Goal: Task Accomplishment & Management: Use online tool/utility

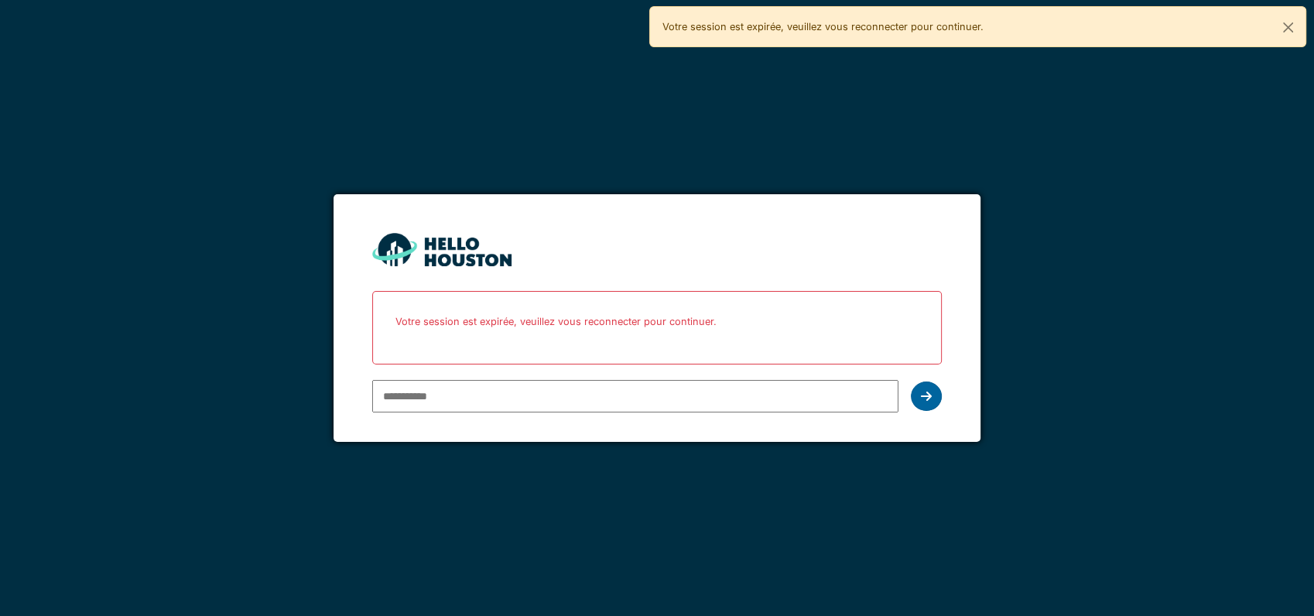
type input "**********"
click at [932, 395] on div at bounding box center [926, 395] width 31 height 29
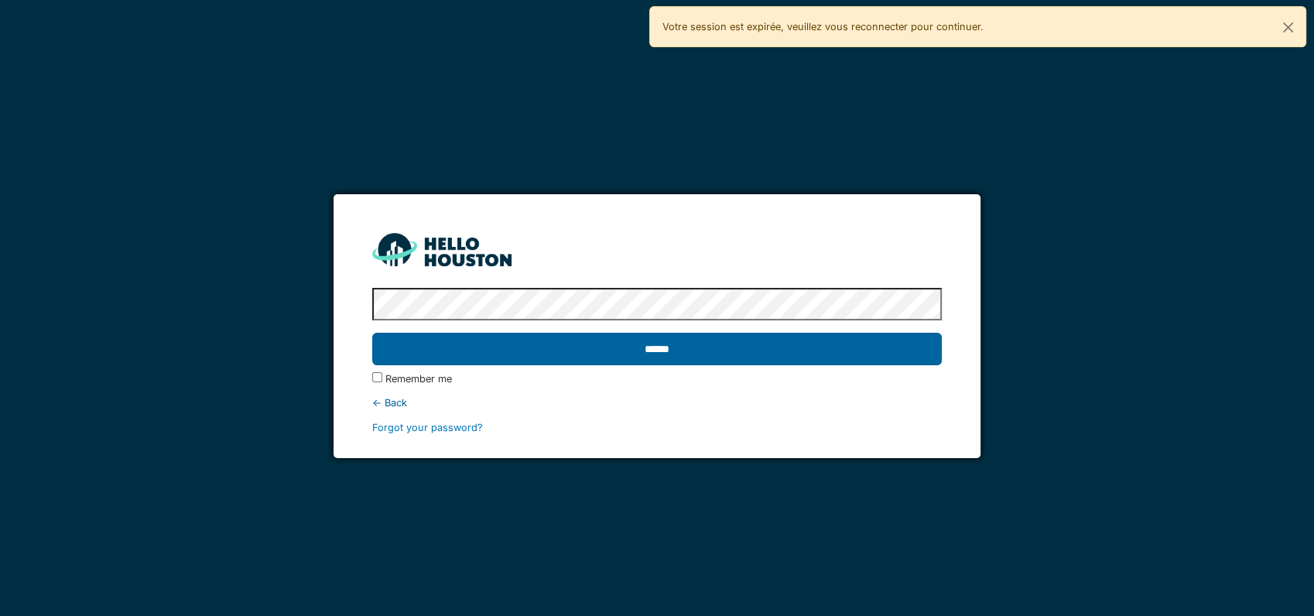
click at [655, 352] on input "******" at bounding box center [656, 349] width 569 height 32
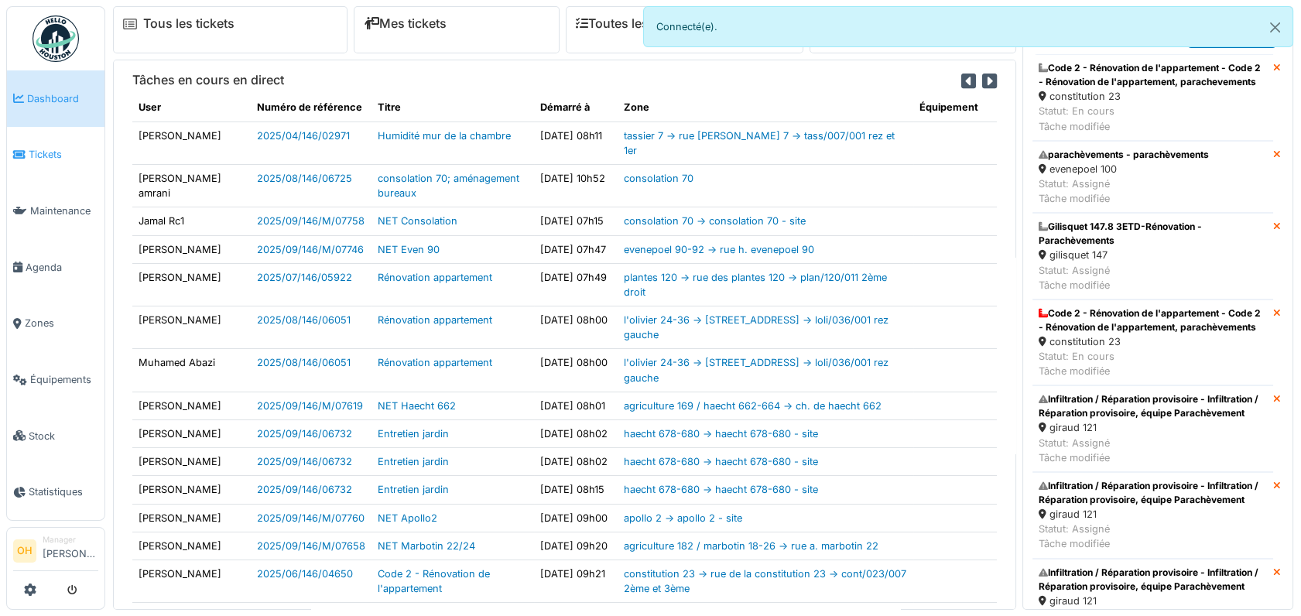
click at [56, 143] on link "Tickets" at bounding box center [55, 155] width 97 height 56
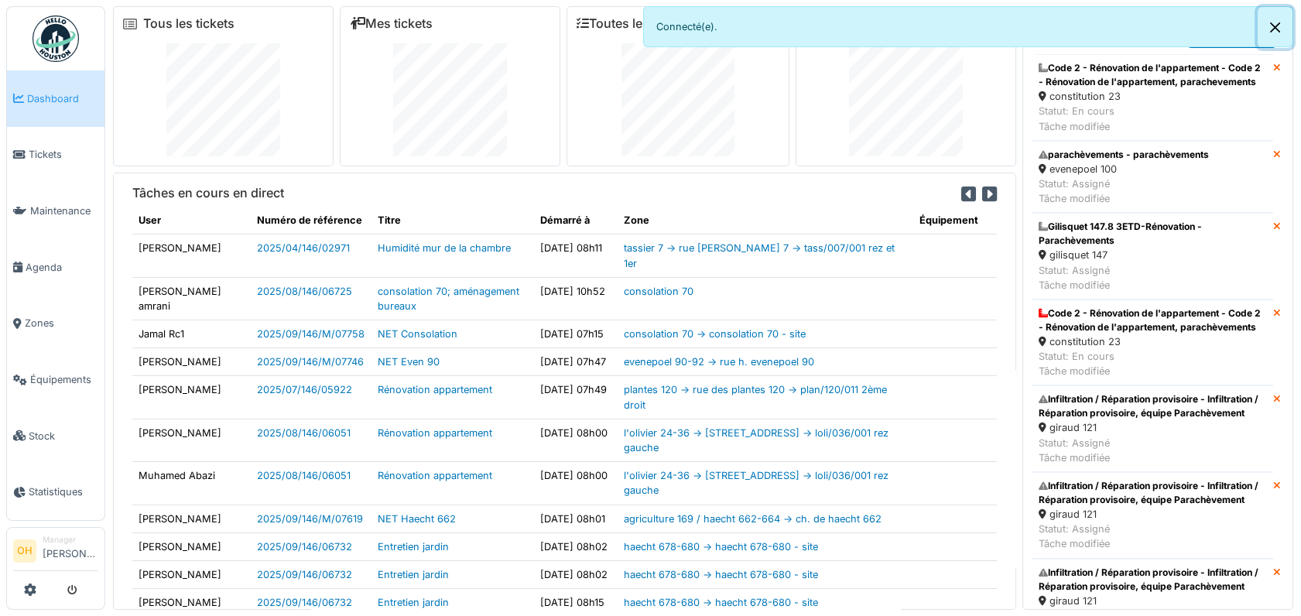
click at [1270, 26] on button "Close" at bounding box center [1274, 27] width 35 height 41
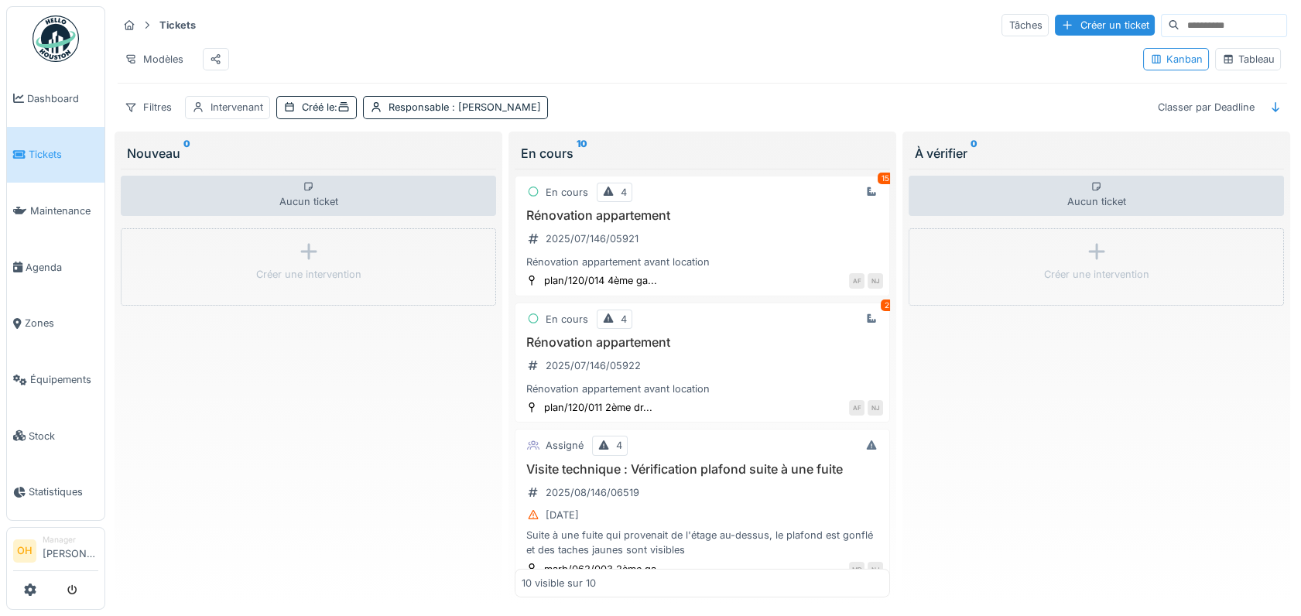
click at [1237, 65] on div "Tableau" at bounding box center [1248, 59] width 52 height 15
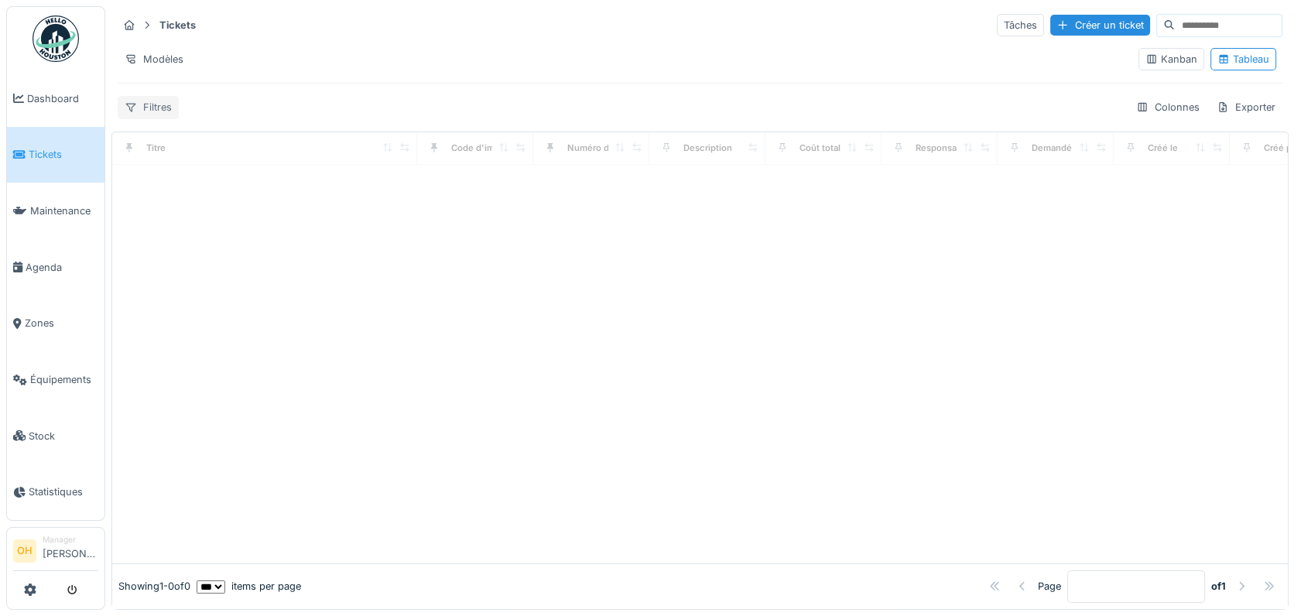
click at [136, 101] on div at bounding box center [131, 107] width 12 height 15
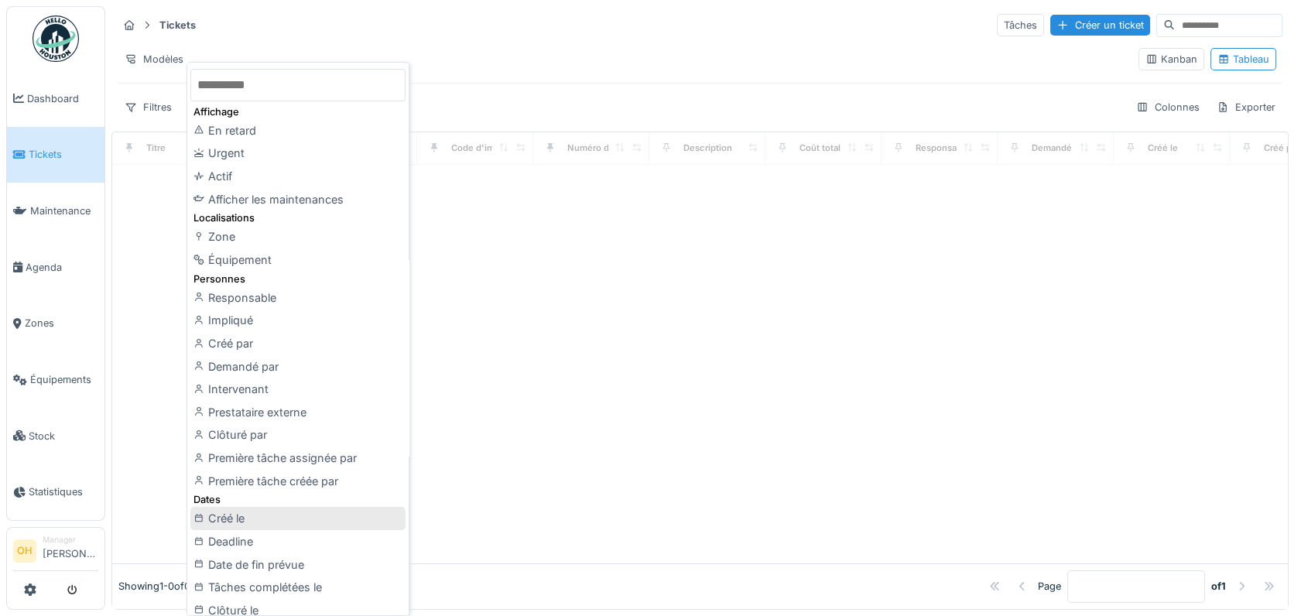
scroll to position [86, 0]
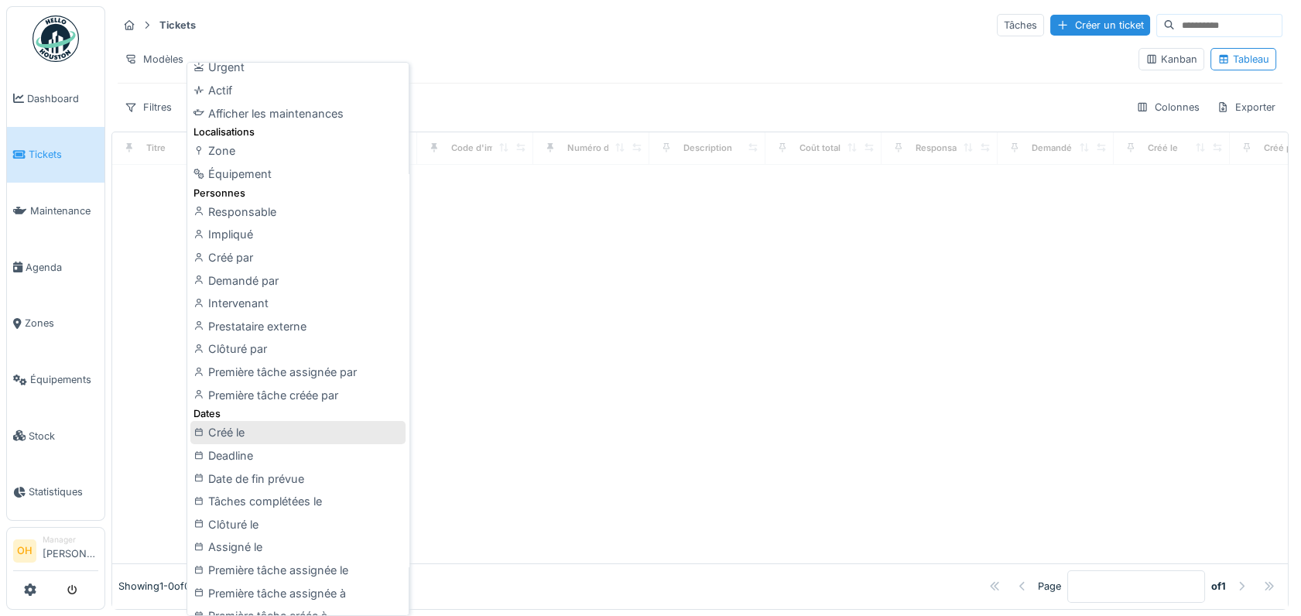
click at [243, 434] on div "Créé le" at bounding box center [297, 432] width 215 height 23
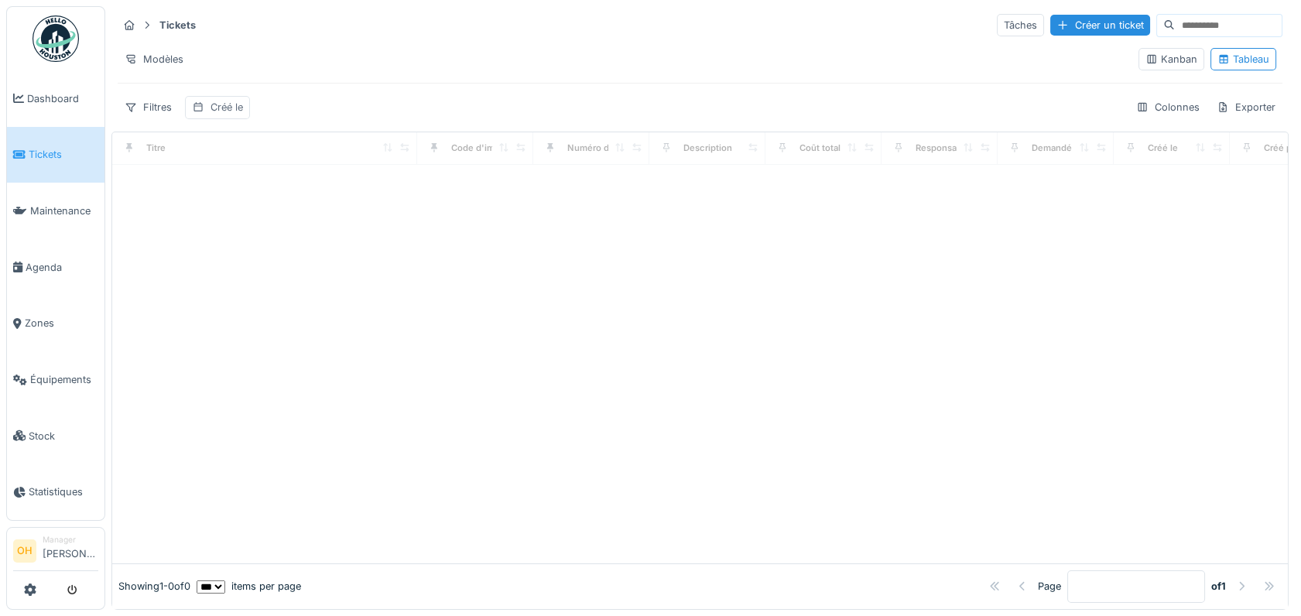
click at [224, 106] on div "Créé le" at bounding box center [226, 107] width 32 height 15
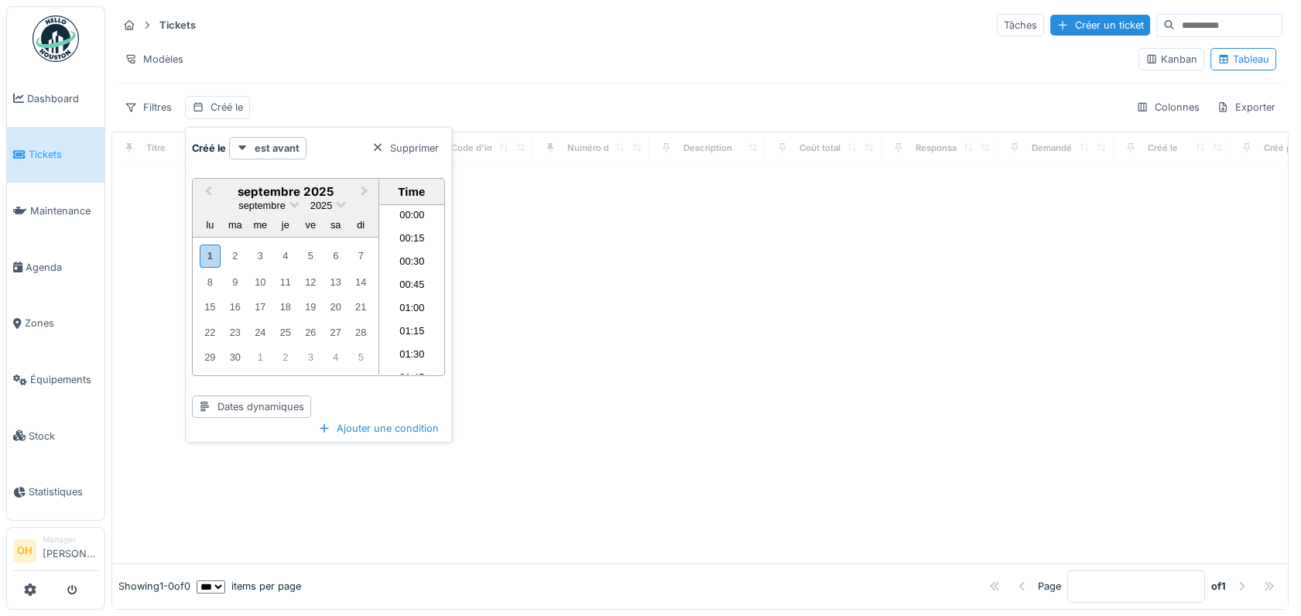
scroll to position [855, 0]
click at [208, 191] on span "Previous Month" at bounding box center [208, 192] width 0 height 18
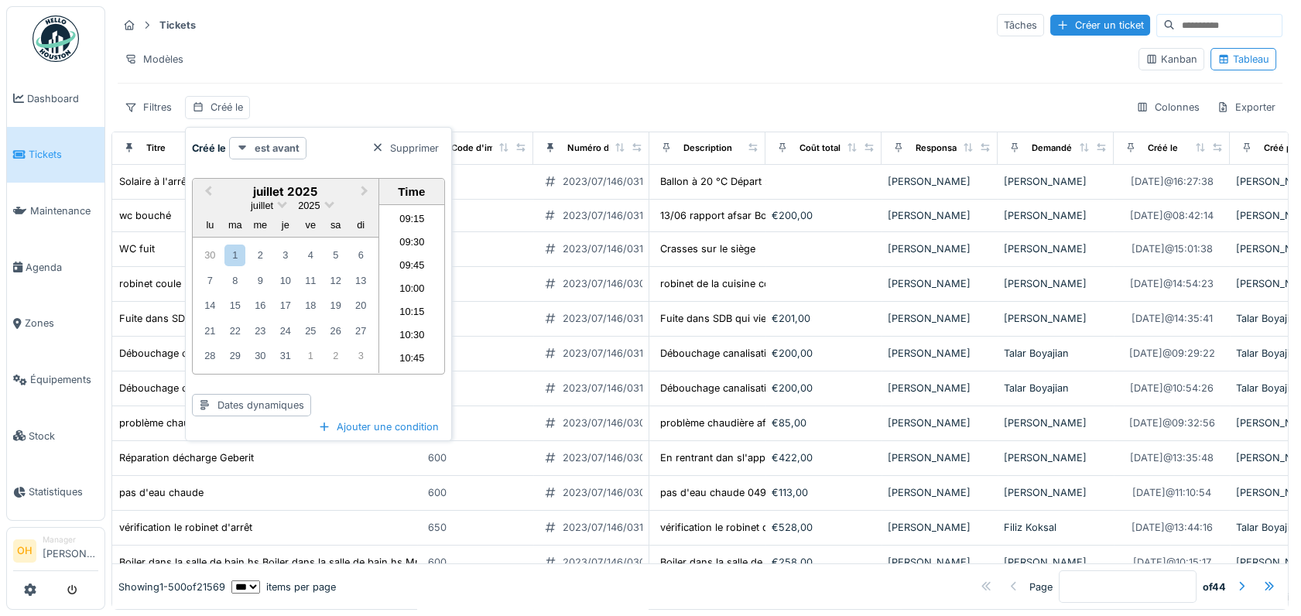
click at [266, 144] on strong "est avant" at bounding box center [277, 148] width 45 height 15
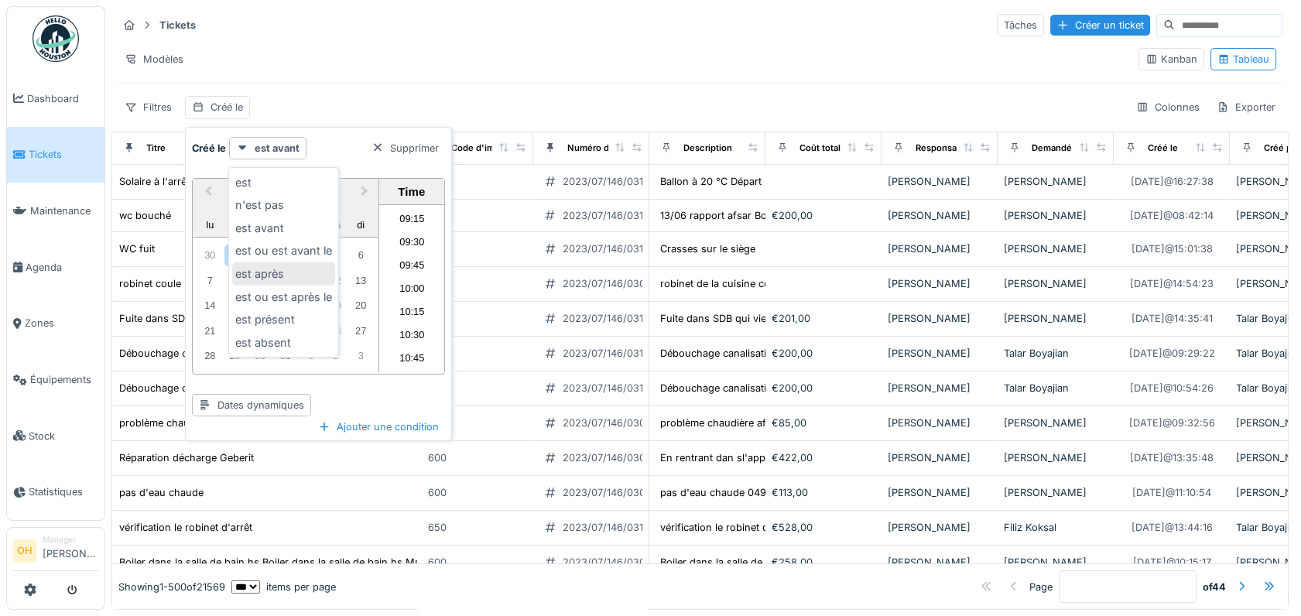
scroll to position [12, 0]
click at [390, 96] on div "Filtres Créé le Colonnes Exporter" at bounding box center [700, 107] width 1164 height 22
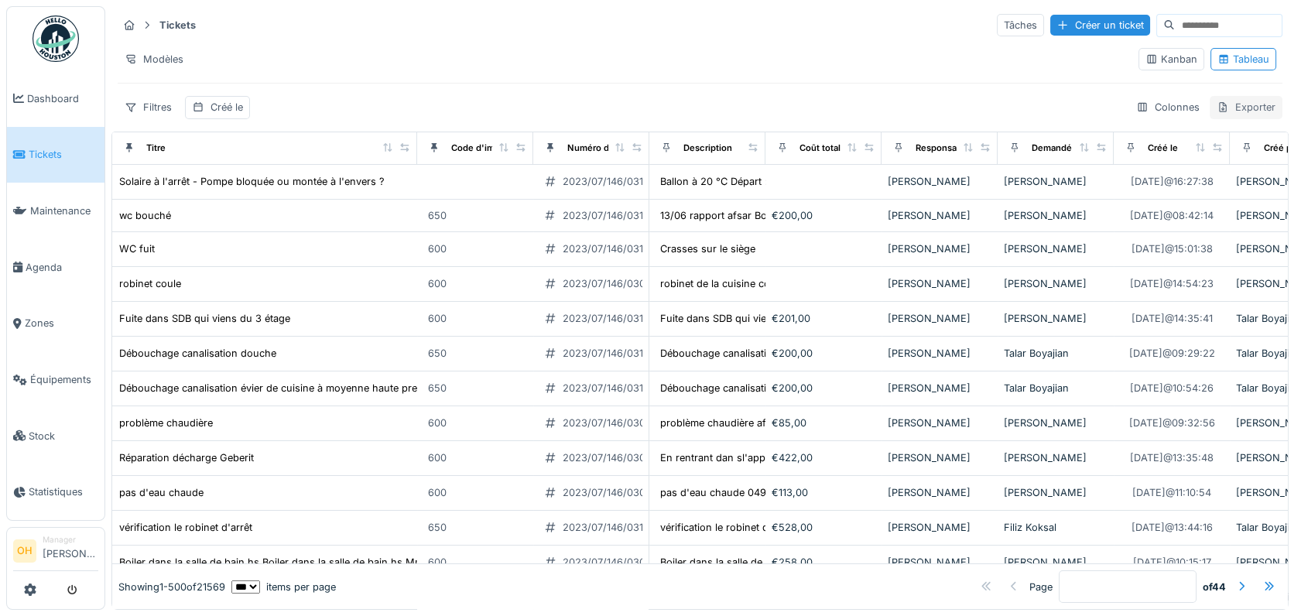
click at [1219, 96] on div "Exporter" at bounding box center [1245, 107] width 73 height 22
click at [1231, 131] on div "Export Excel" at bounding box center [1231, 142] width 87 height 23
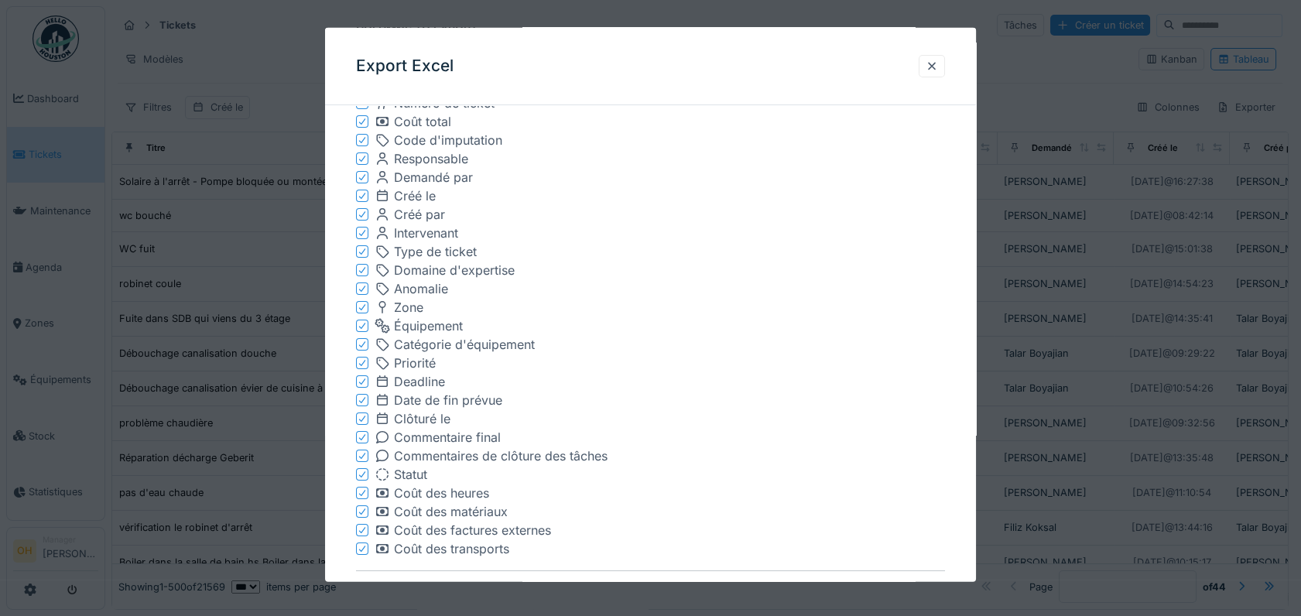
scroll to position [699, 0]
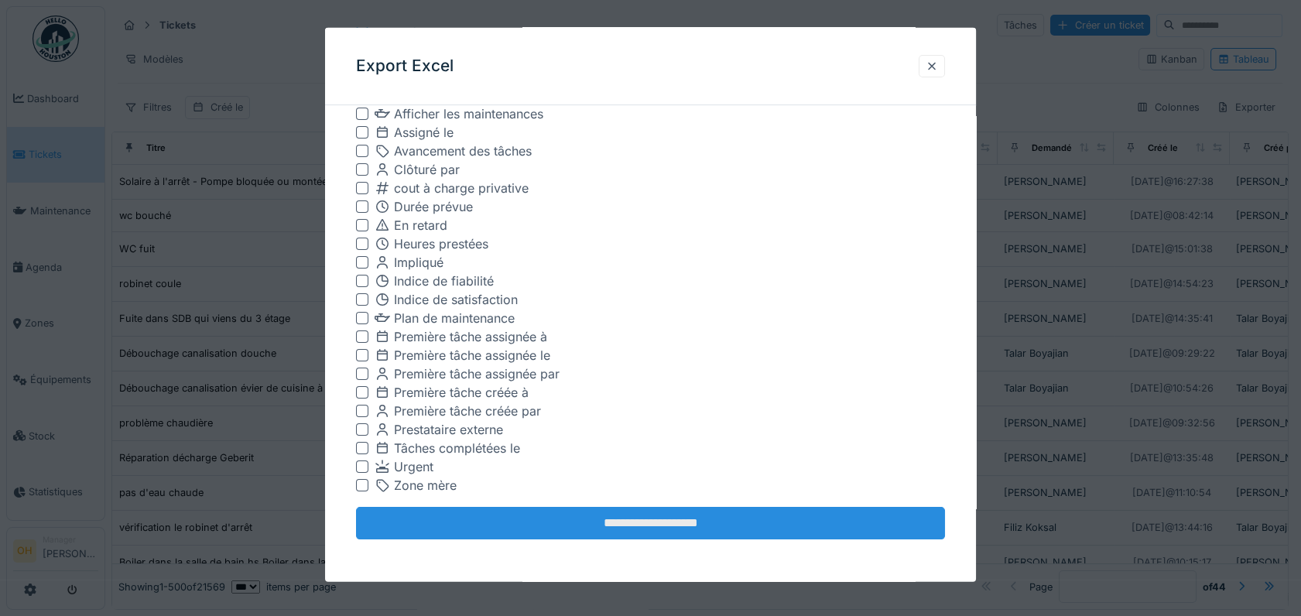
click at [632, 521] on input "**********" at bounding box center [650, 523] width 589 height 32
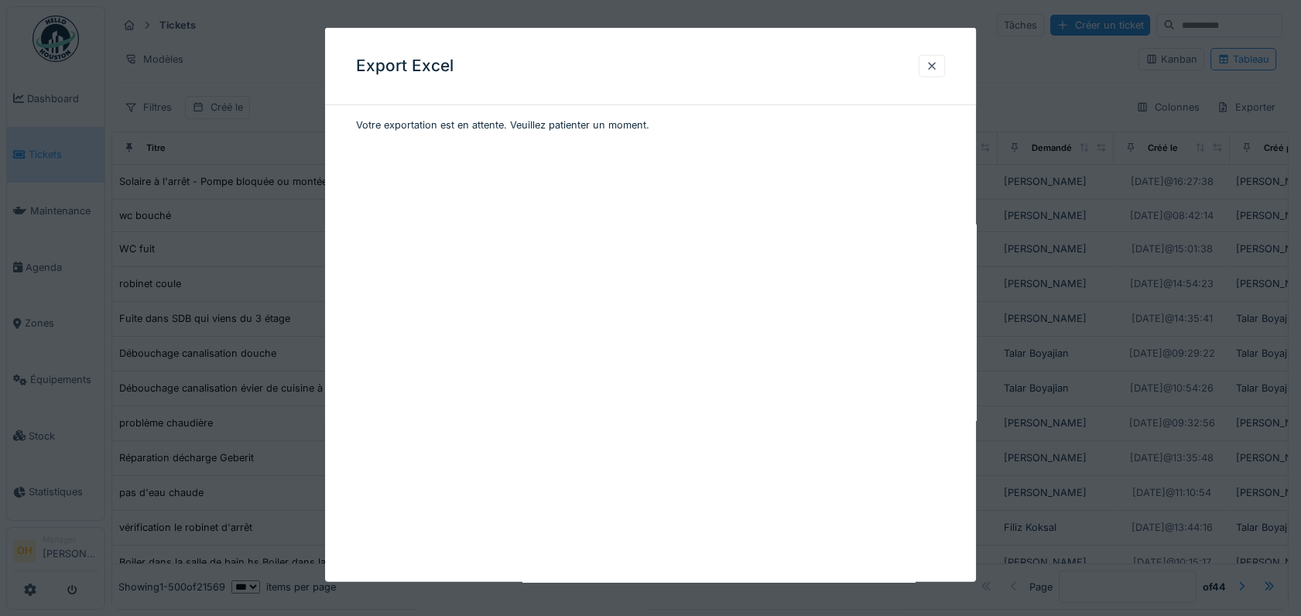
scroll to position [0, 0]
